Goal: Task Accomplishment & Management: Manage account settings

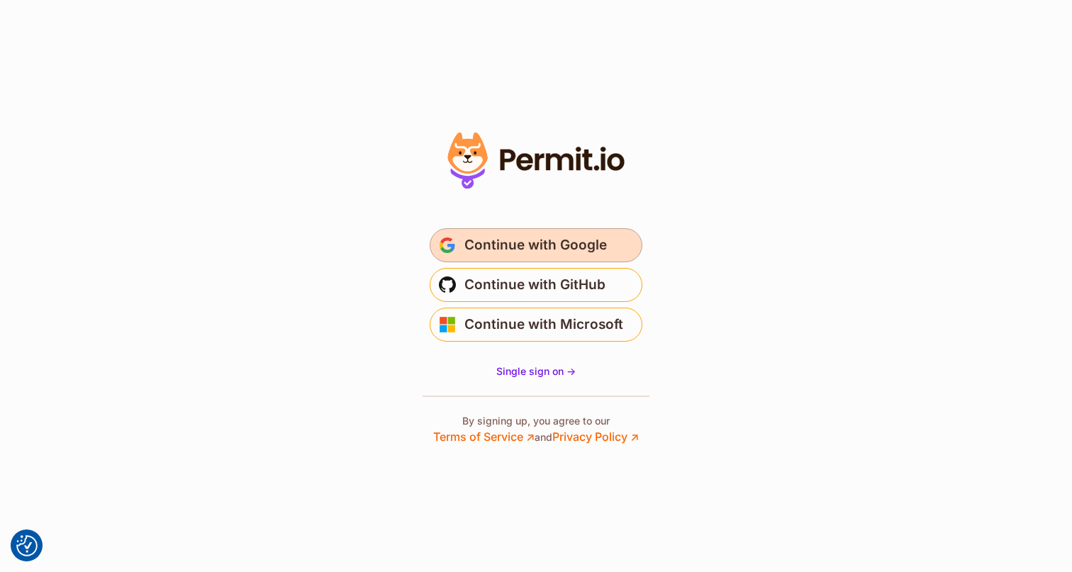
click at [581, 241] on span "Continue with Google" at bounding box center [535, 245] width 142 height 23
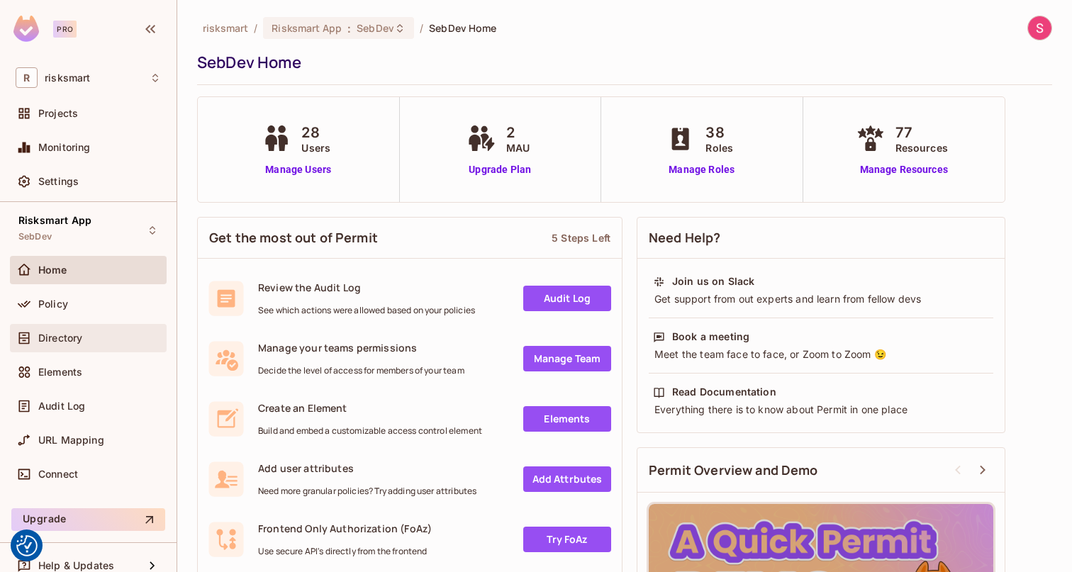
click at [53, 336] on span "Directory" at bounding box center [60, 337] width 44 height 11
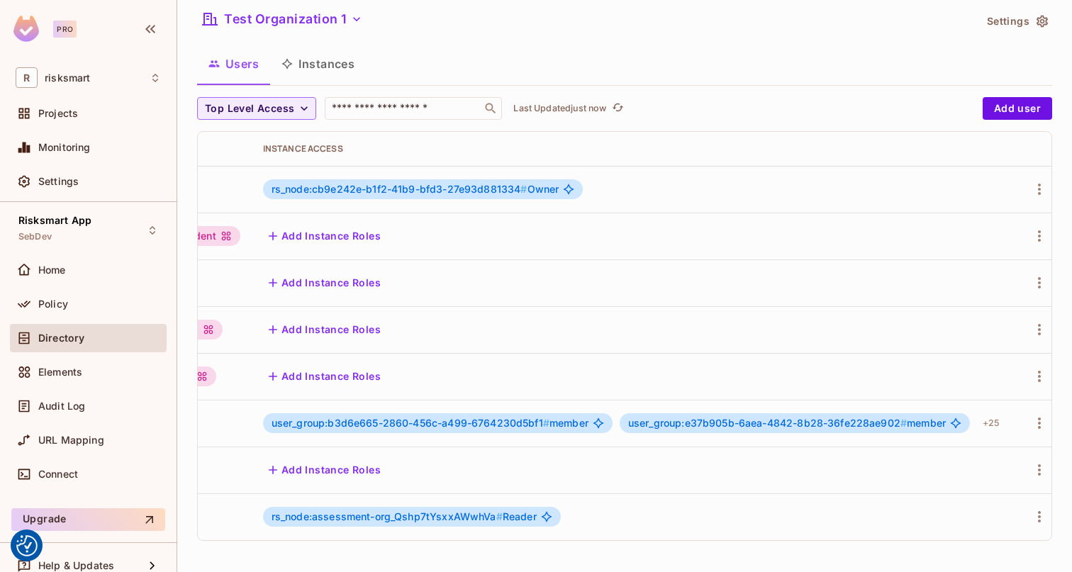
scroll to position [0, 449]
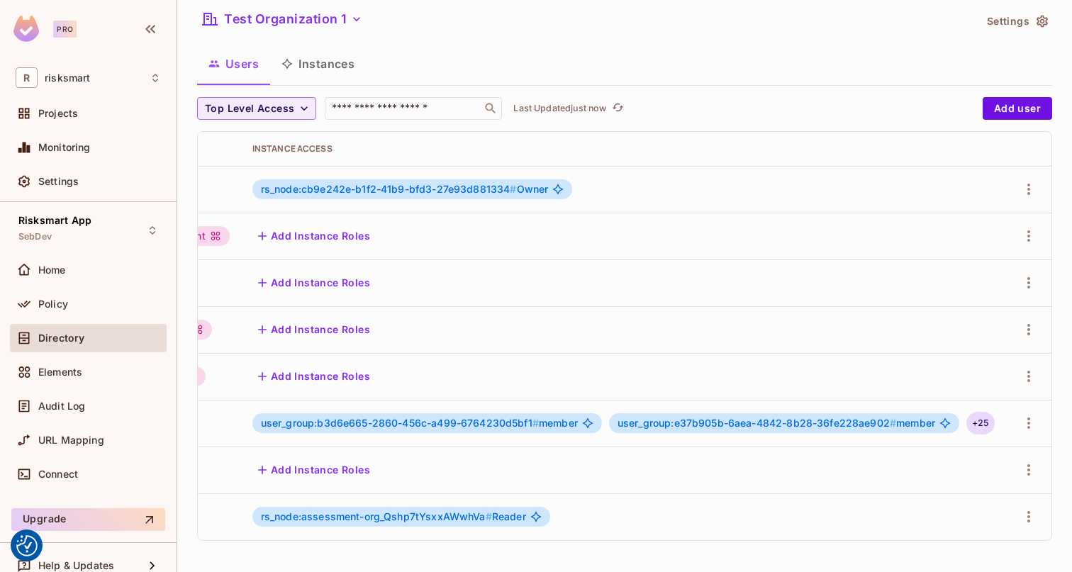
click at [994, 422] on div "+ 25" at bounding box center [980, 423] width 28 height 23
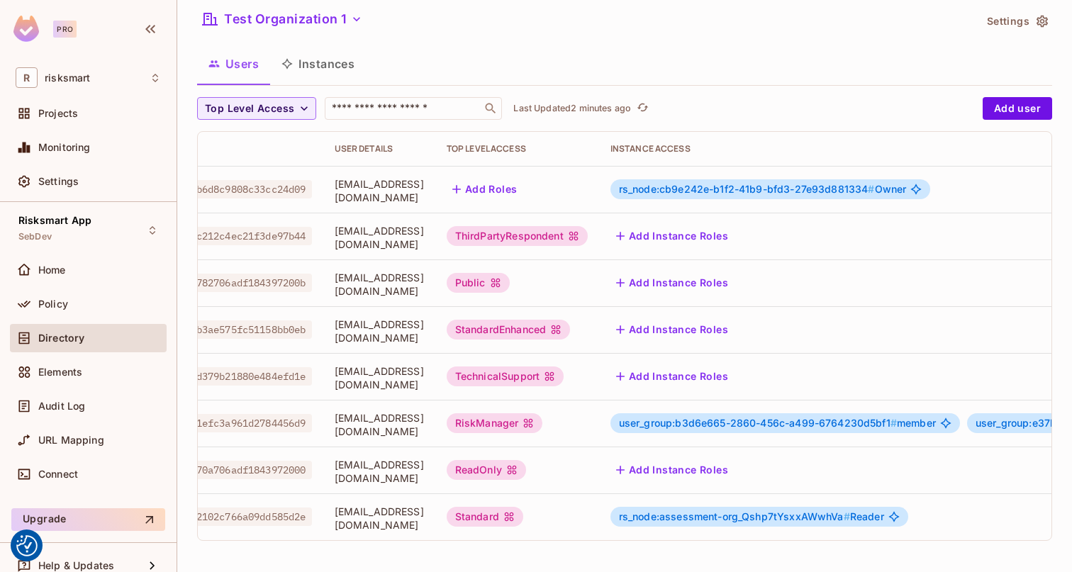
scroll to position [0, 0]
